Goal: Information Seeking & Learning: Find contact information

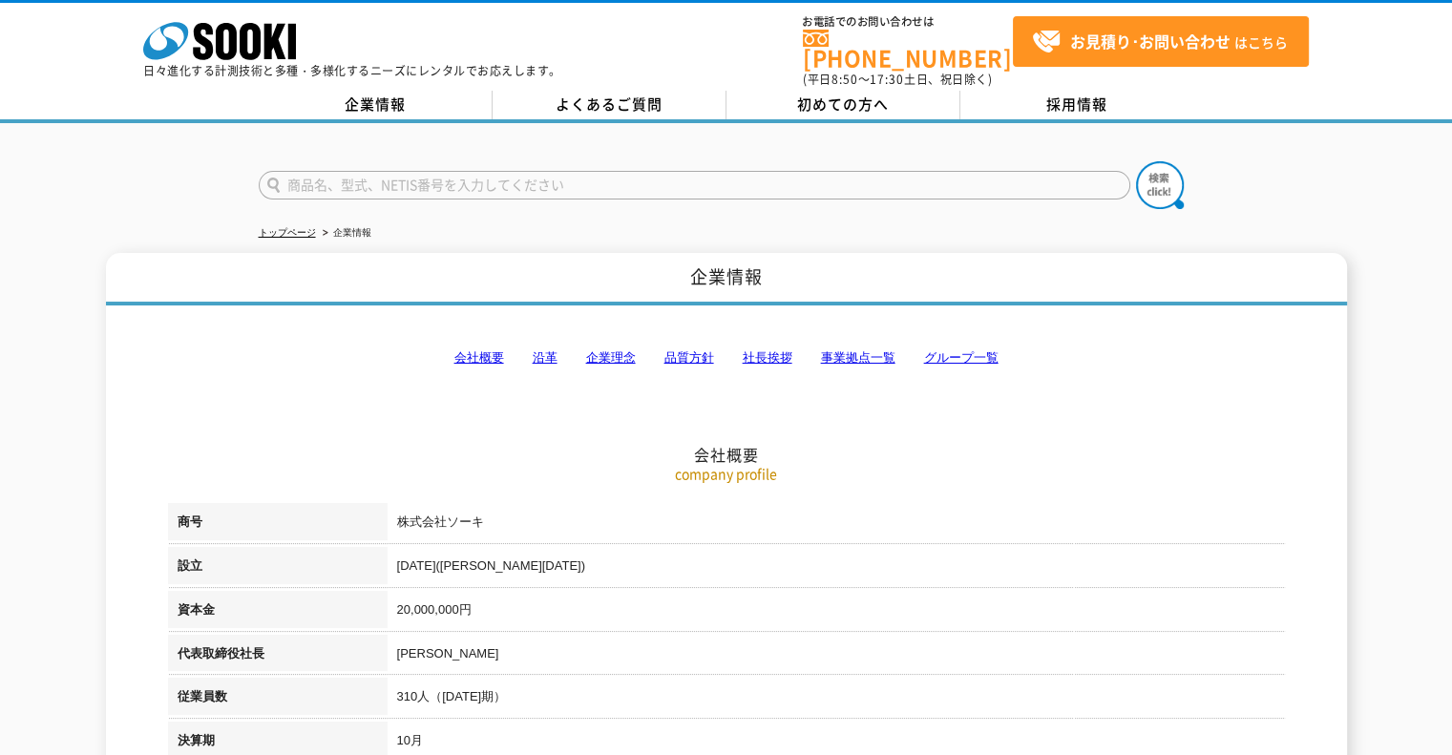
click at [889, 350] on link "事業拠点一覧" at bounding box center [858, 357] width 74 height 14
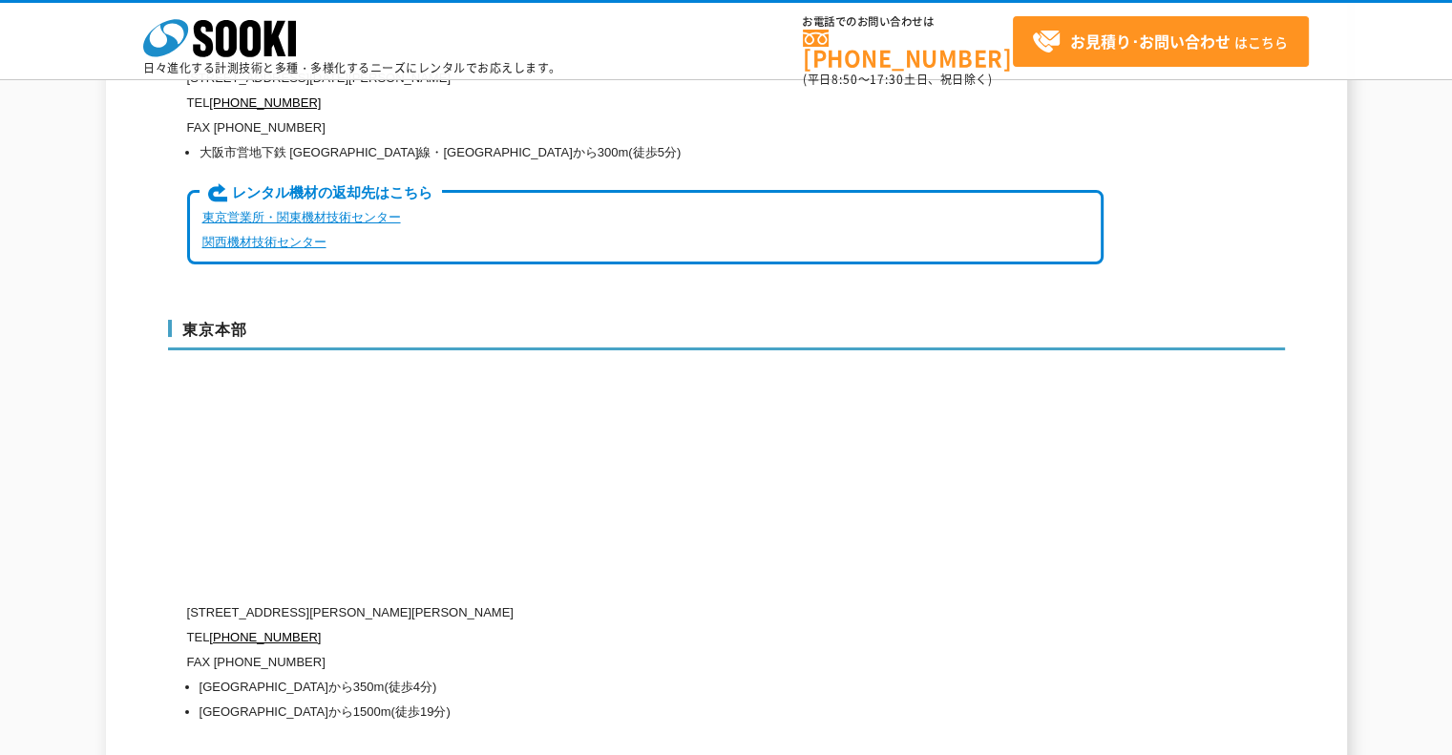
scroll to position [4978, 0]
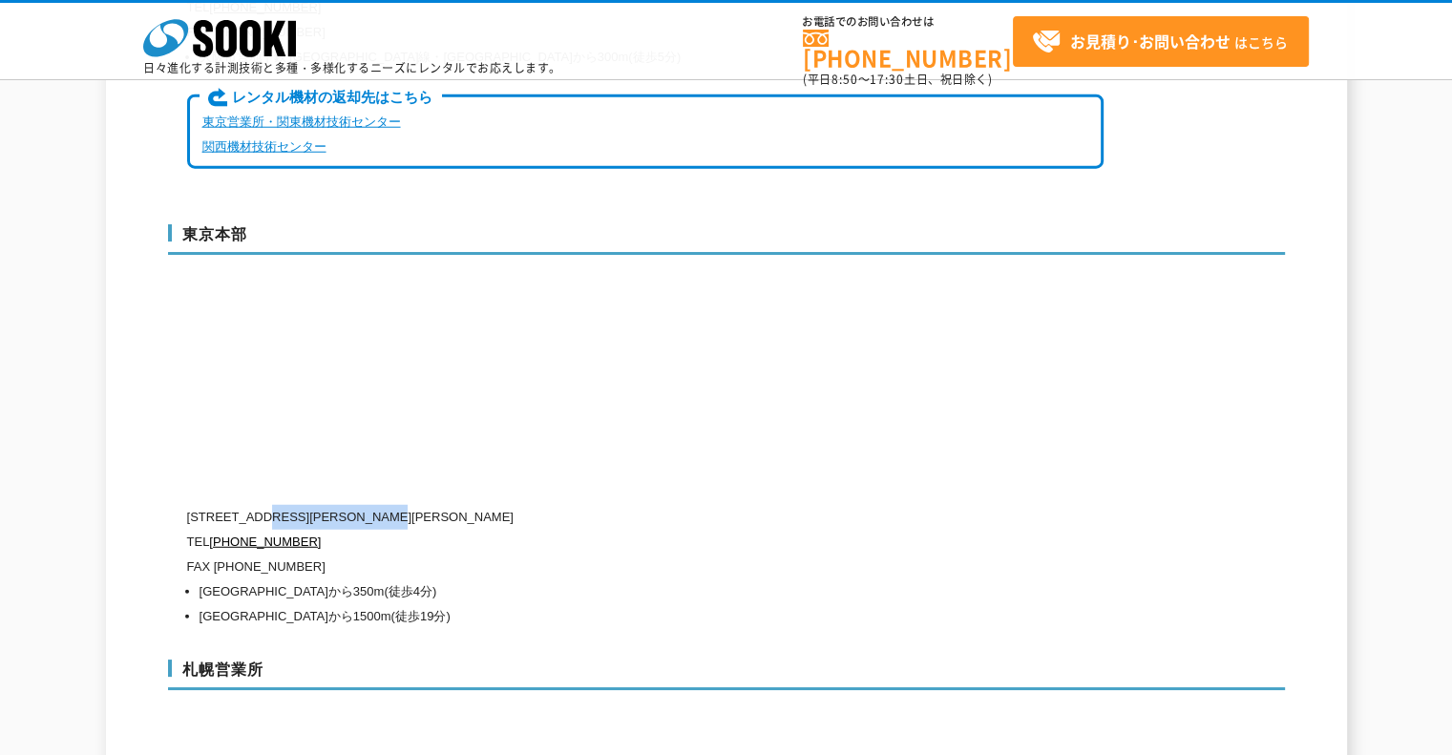
drag, startPoint x: 267, startPoint y: 470, endPoint x: 443, endPoint y: 464, distance: 175.8
click at [443, 505] on p "[STREET_ADDRESS][PERSON_NAME][PERSON_NAME]" at bounding box center [645, 517] width 917 height 25
click at [698, 505] on p "[STREET_ADDRESS][PERSON_NAME][PERSON_NAME]" at bounding box center [645, 517] width 917 height 25
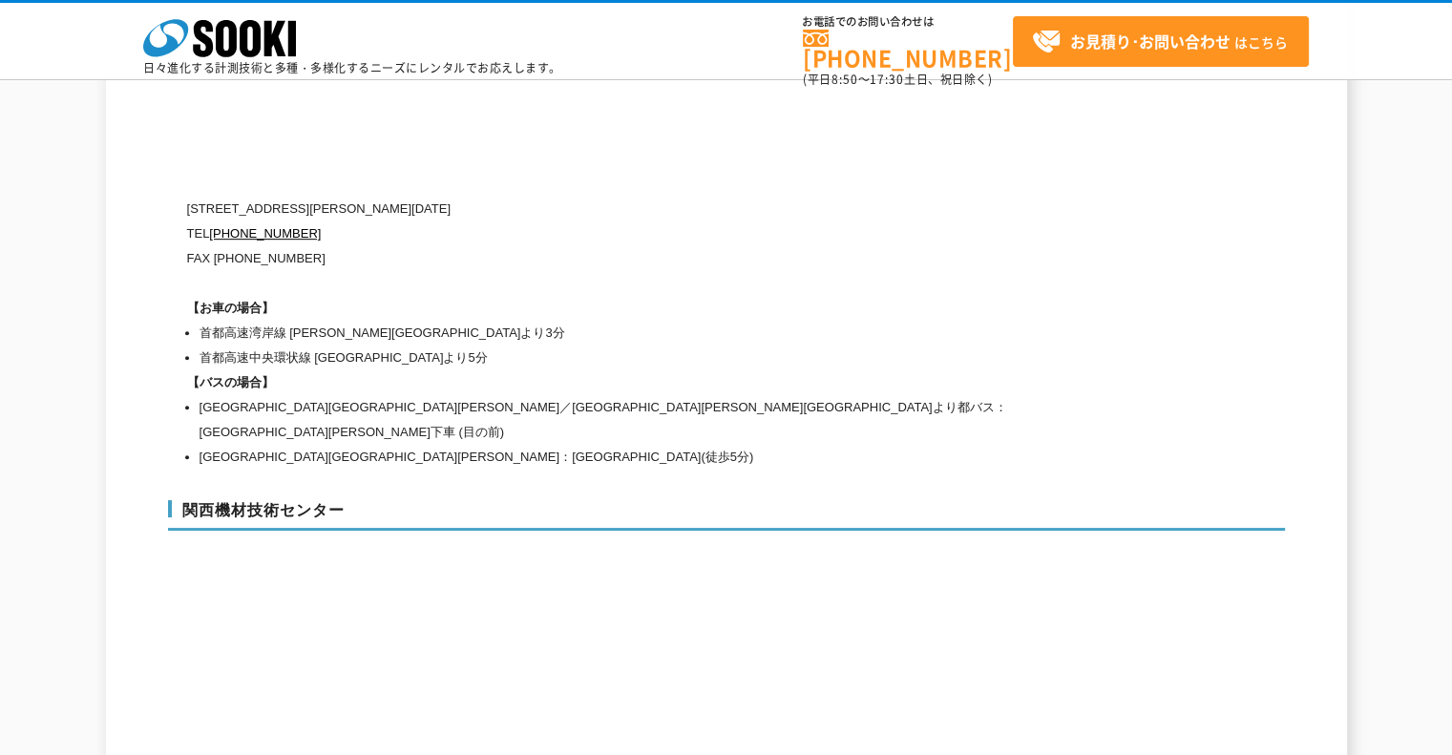
scroll to position [8018, 0]
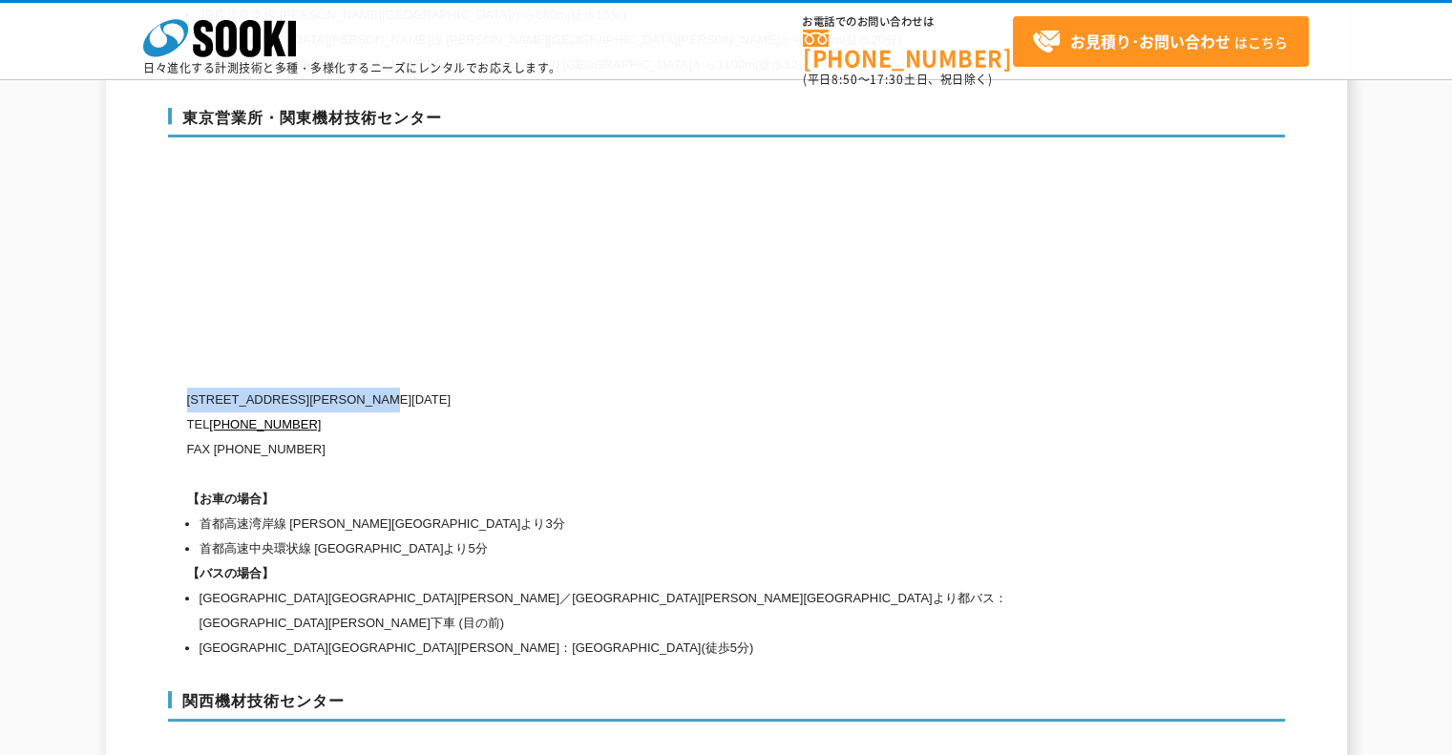
drag, startPoint x: 188, startPoint y: 351, endPoint x: 447, endPoint y: 344, distance: 258.9
click at [447, 388] on p "[STREET_ADDRESS][PERSON_NAME][DATE]" at bounding box center [645, 400] width 917 height 25
copy p "[STREET_ADDRESS][PERSON_NAME][DATE]"
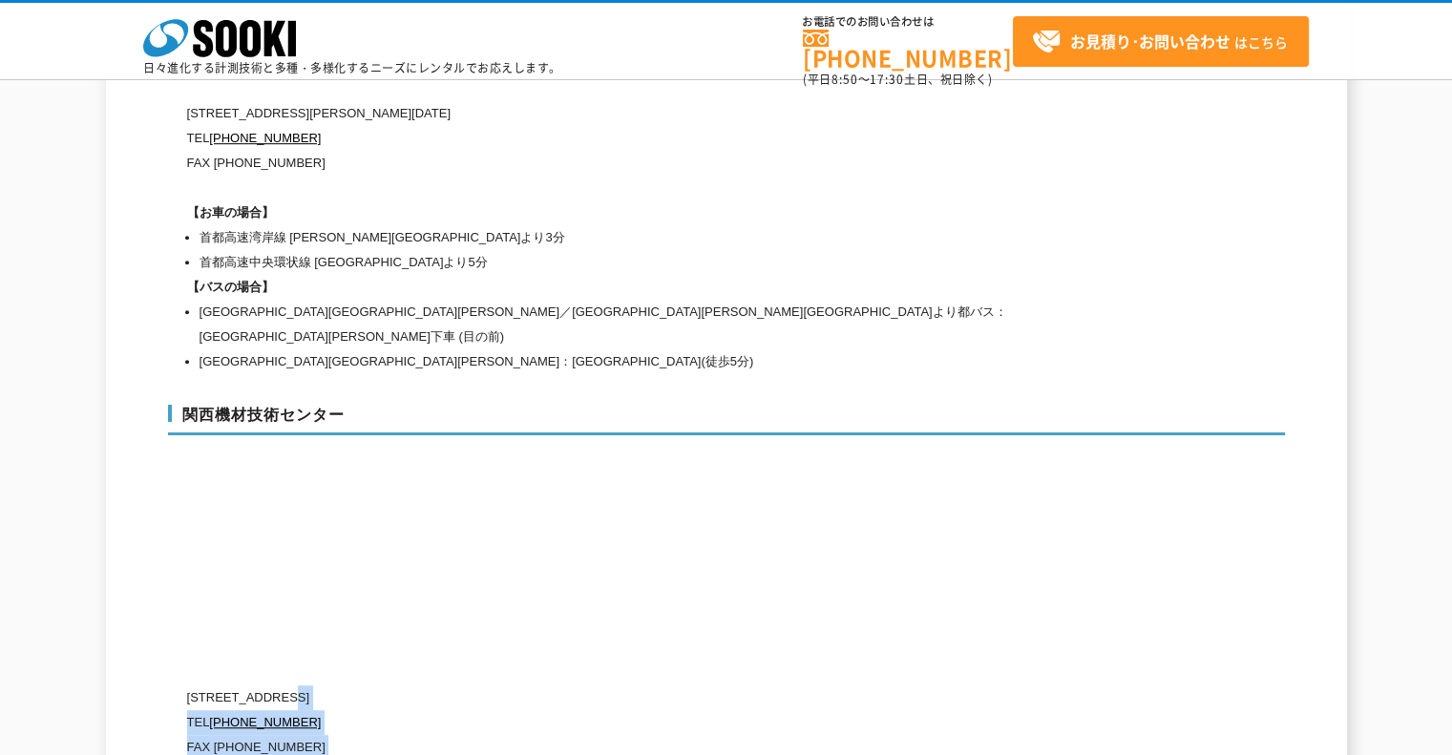
drag, startPoint x: 180, startPoint y: 622, endPoint x: 307, endPoint y: 622, distance: 127.0
click at [401, 686] on p "[STREET_ADDRESS]" at bounding box center [645, 698] width 917 height 25
drag, startPoint x: 420, startPoint y: 620, endPoint x: 186, endPoint y: 623, distance: 234.0
click at [187, 686] on p "[STREET_ADDRESS]" at bounding box center [645, 698] width 917 height 25
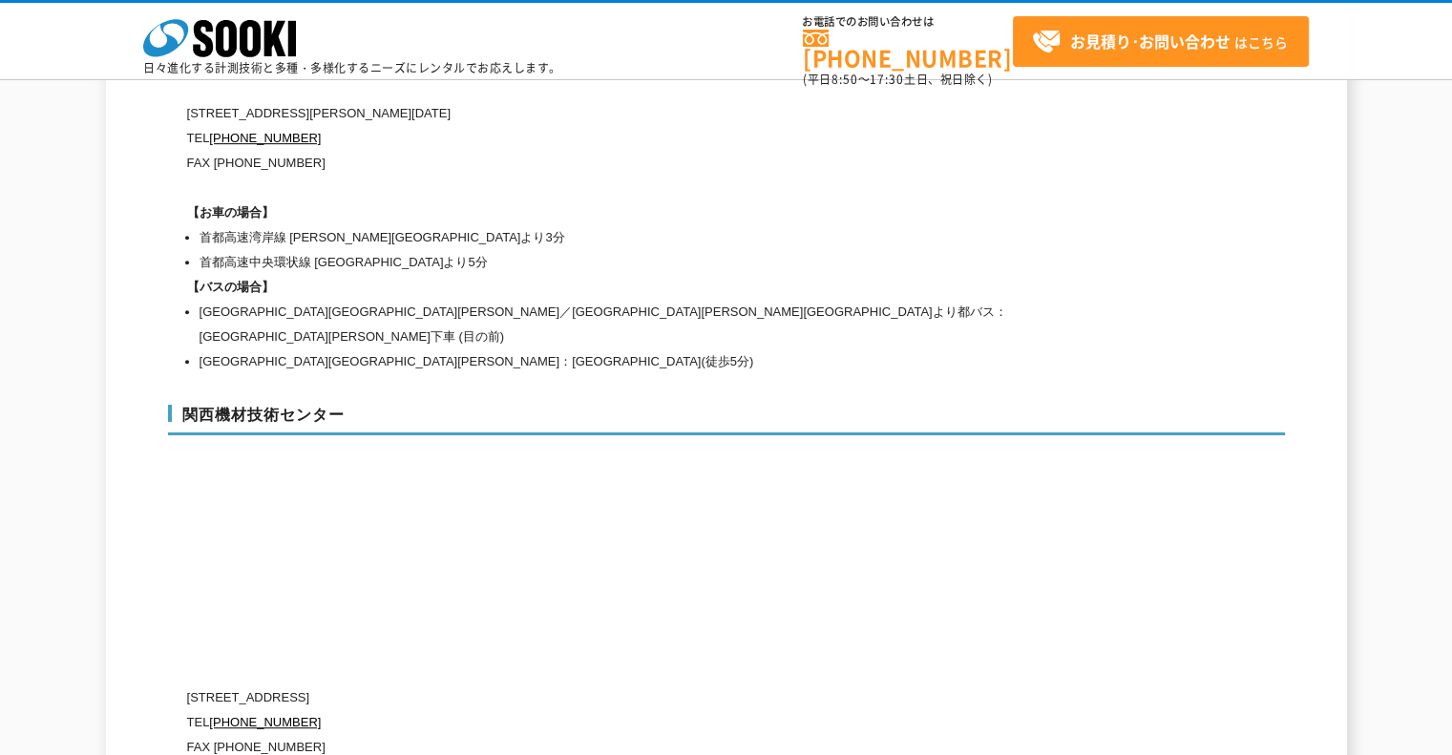
copy p "[STREET_ADDRESS]"
